Goal: Find specific page/section: Find specific page/section

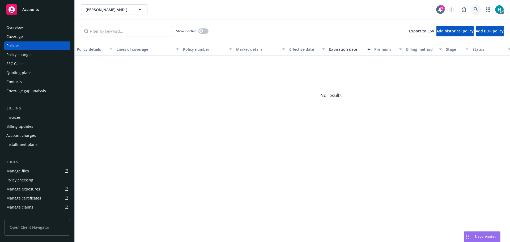
click at [475, 13] on link at bounding box center [476, 9] width 11 height 11
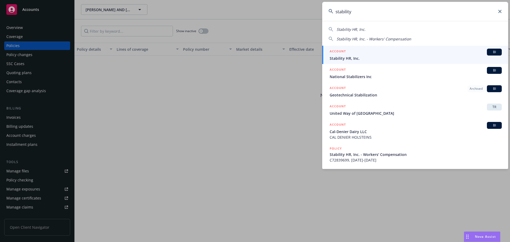
type input "stability"
click at [431, 55] on div "ACCOUNT BI" at bounding box center [416, 52] width 172 height 7
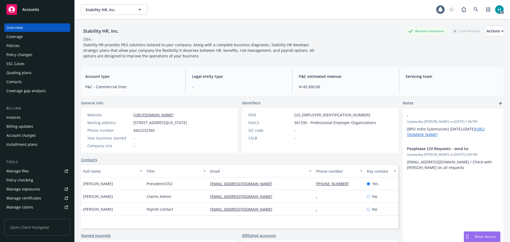
click at [36, 46] on div "Policies" at bounding box center [37, 45] width 62 height 8
